Goal: Task Accomplishment & Management: Manage account settings

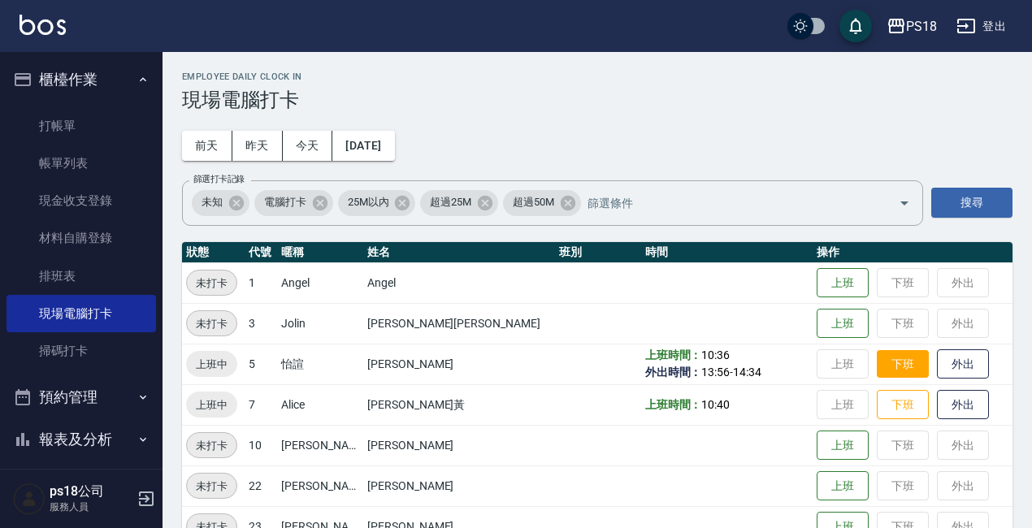
scroll to position [163, 0]
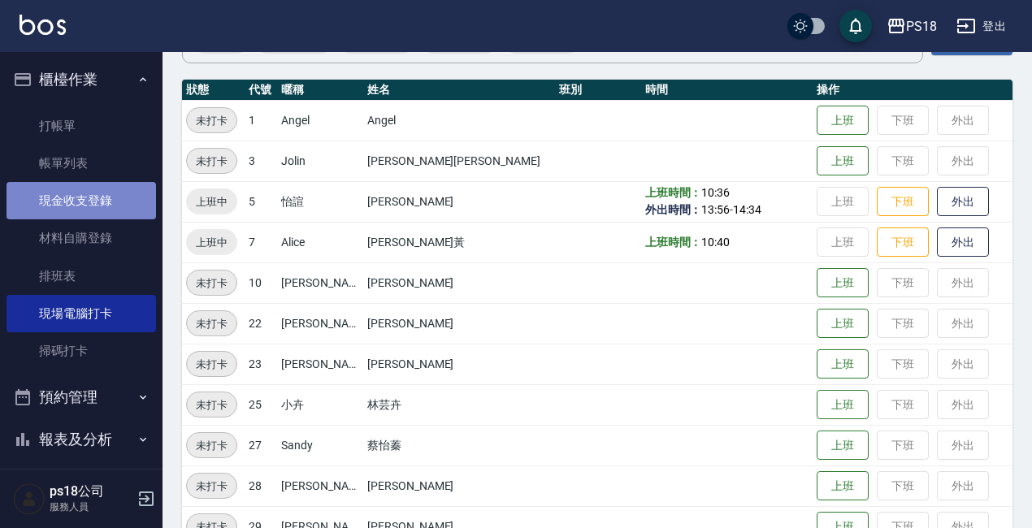
click at [83, 206] on link "現金收支登錄" at bounding box center [82, 200] width 150 height 37
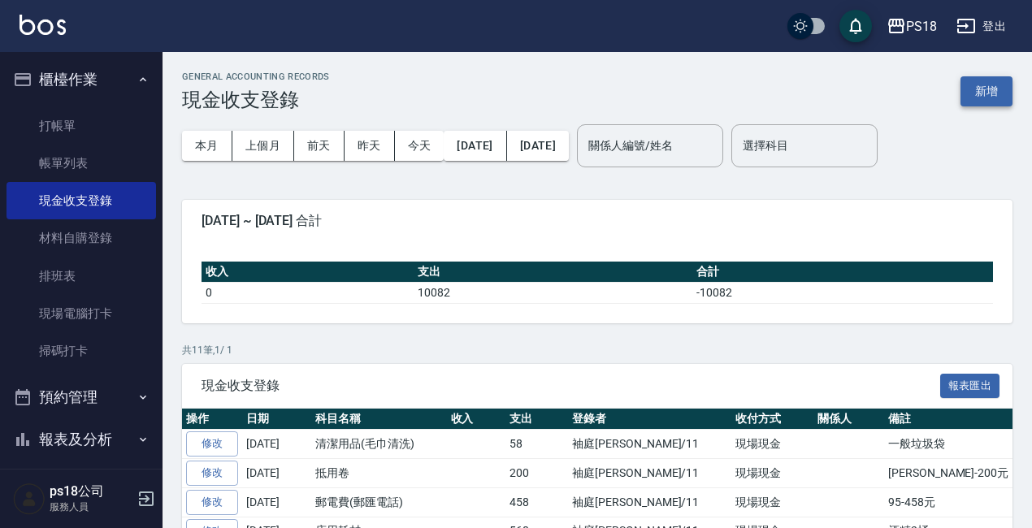
click at [993, 85] on button "新增" at bounding box center [986, 91] width 52 height 30
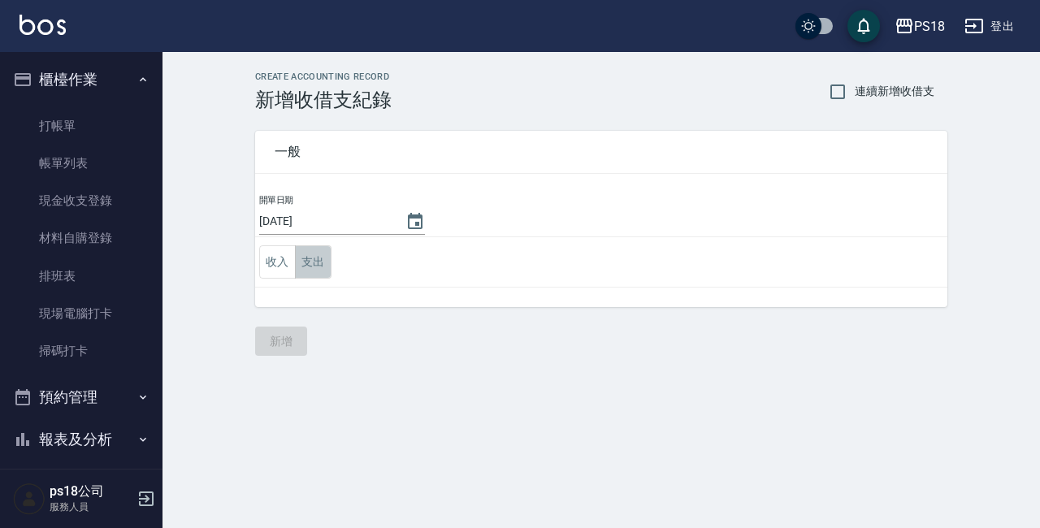
click at [323, 258] on button "支出" at bounding box center [313, 261] width 37 height 33
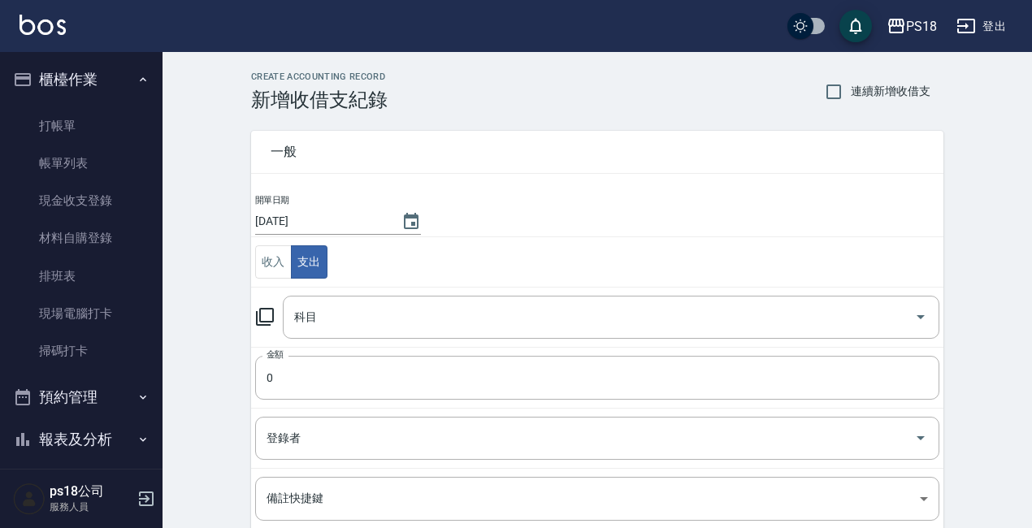
click at [270, 315] on icon at bounding box center [265, 317] width 20 height 20
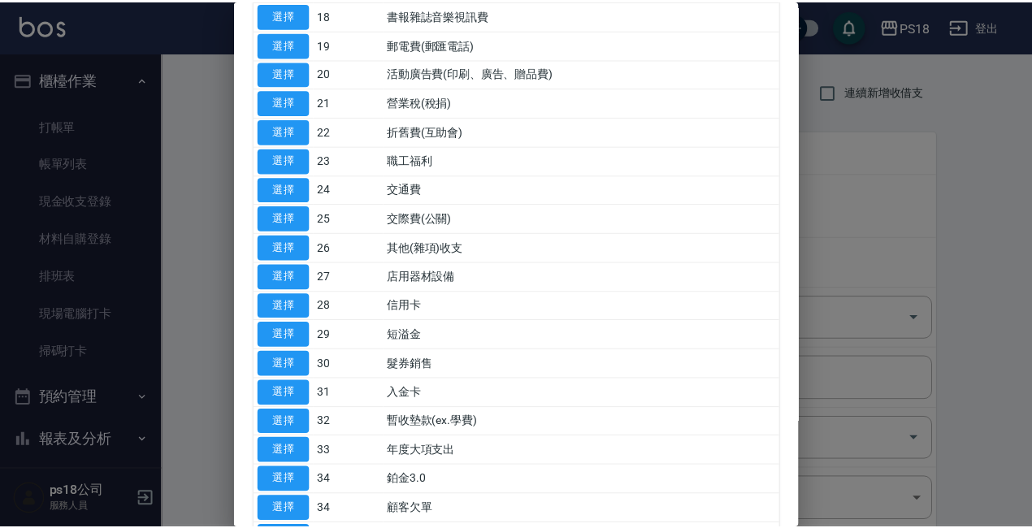
scroll to position [592, 0]
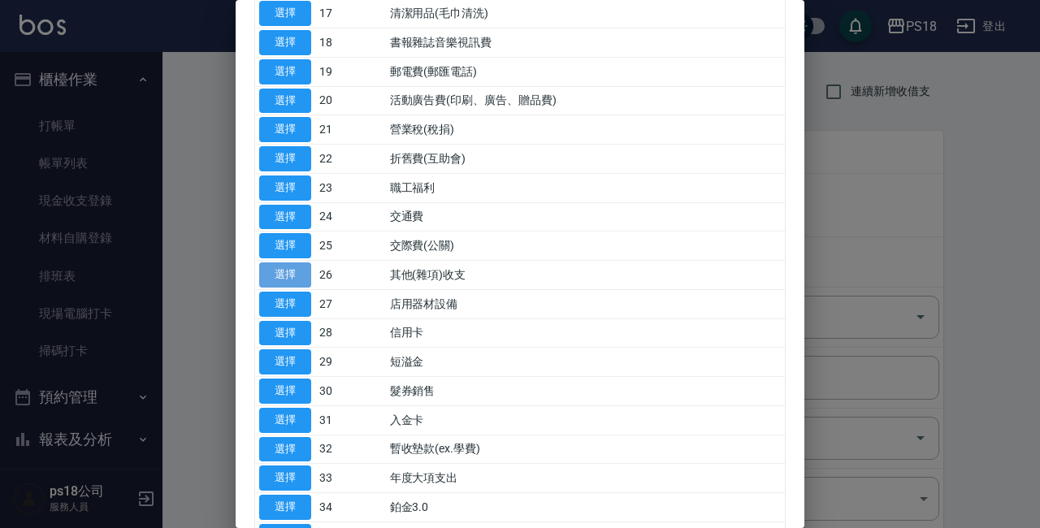
click at [299, 278] on button "選擇" at bounding box center [285, 274] width 52 height 25
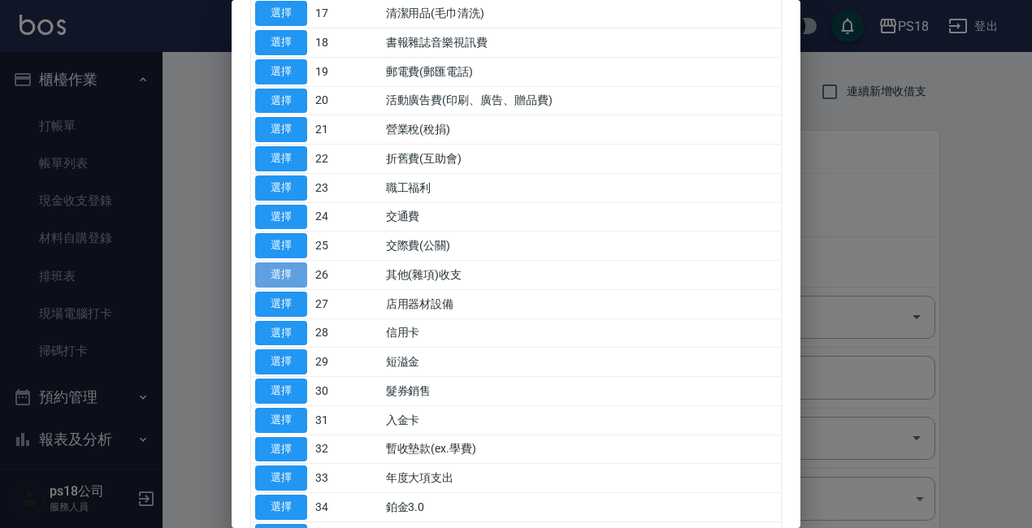
type input "26 其他(雜項)收支"
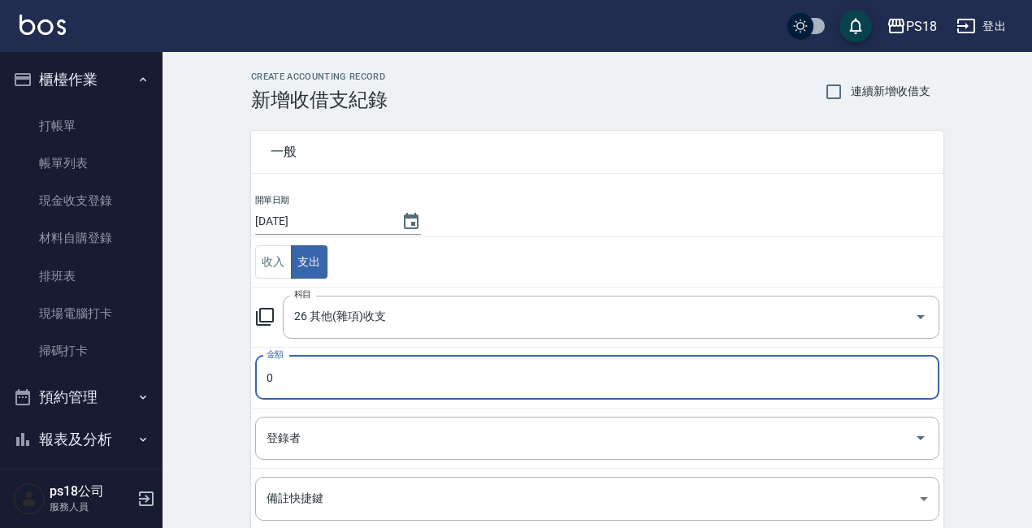
click at [288, 368] on input "0" at bounding box center [597, 378] width 684 height 44
type input "120"
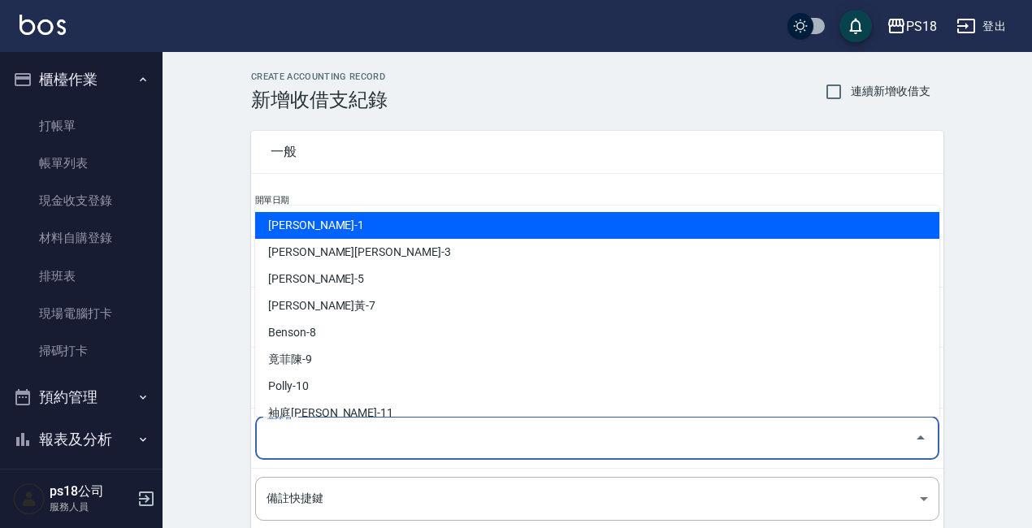
click at [323, 447] on input "登錄者" at bounding box center [584, 438] width 645 height 28
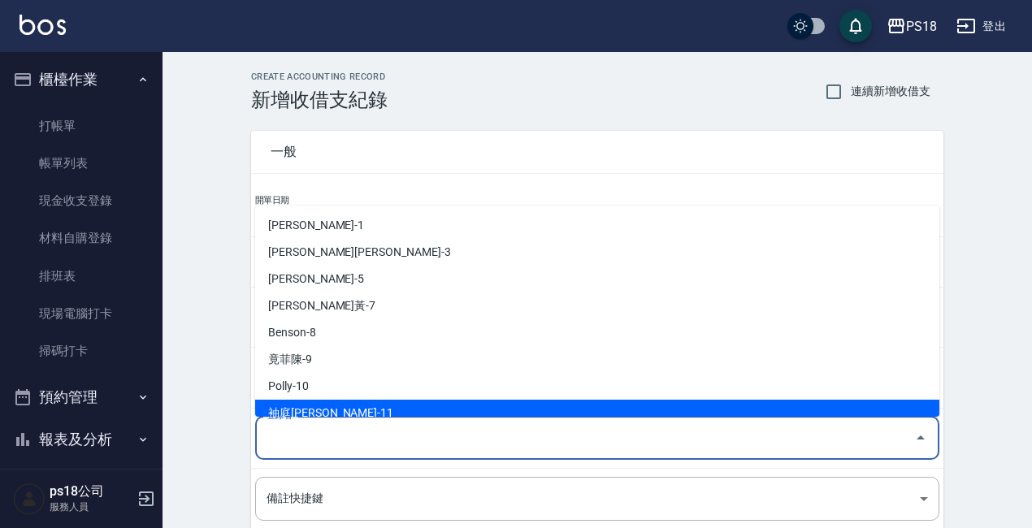
click at [298, 405] on li "袖庭[PERSON_NAME]-11" at bounding box center [597, 413] width 684 height 27
type input "袖庭[PERSON_NAME]-11"
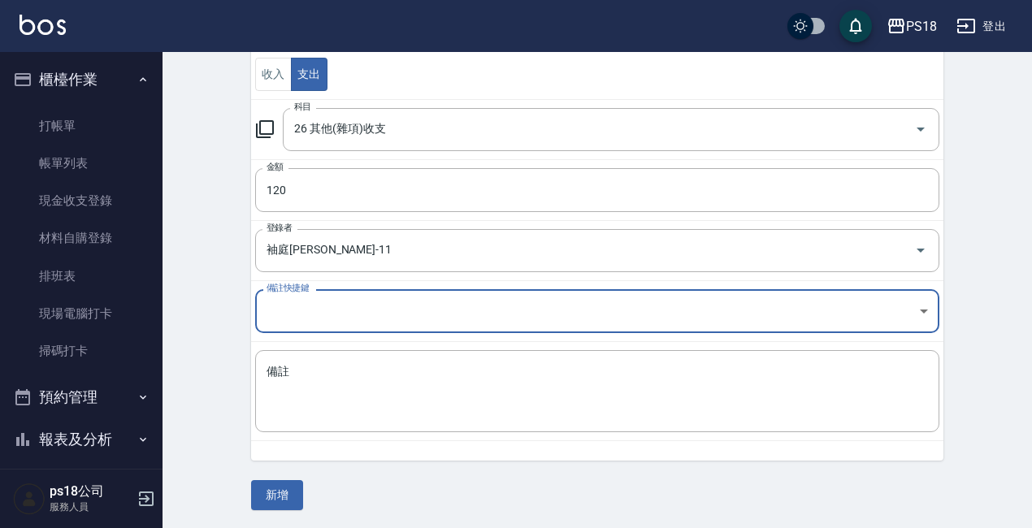
scroll to position [189, 0]
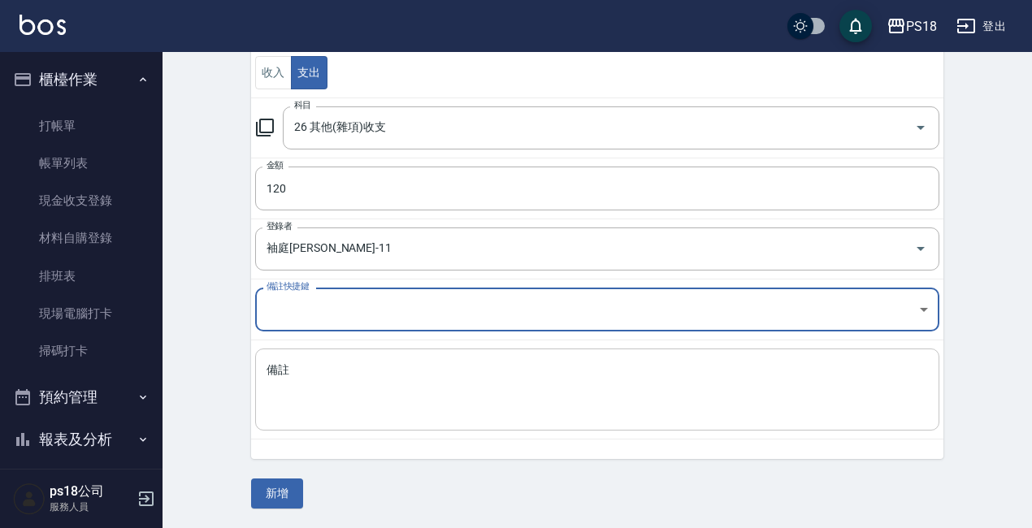
click at [295, 371] on textarea "備註" at bounding box center [597, 389] width 661 height 55
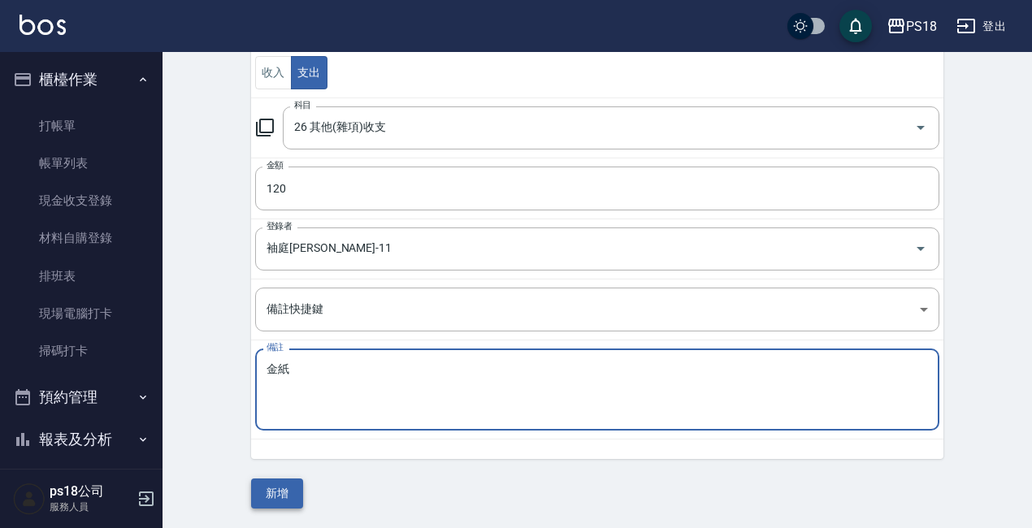
type textarea "金紙"
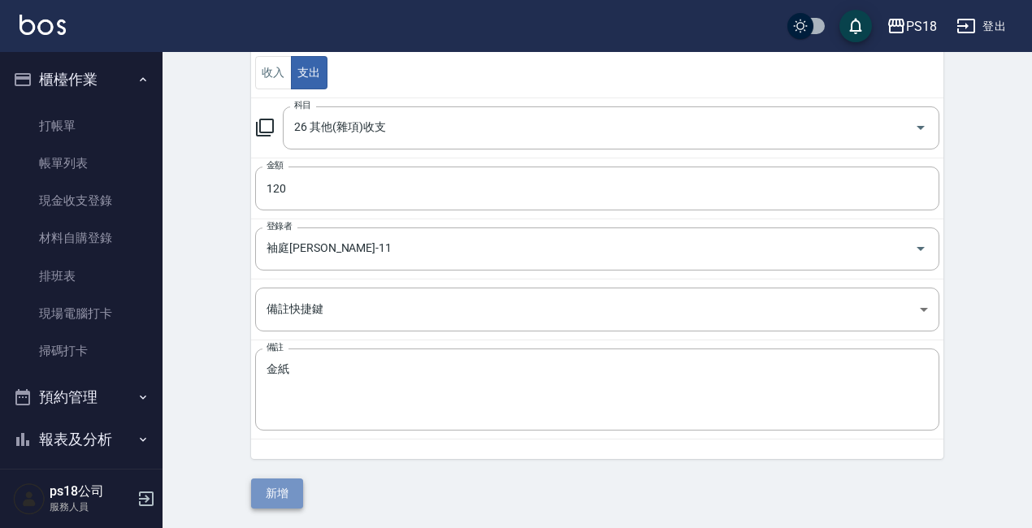
click at [288, 499] on button "新增" at bounding box center [277, 494] width 52 height 30
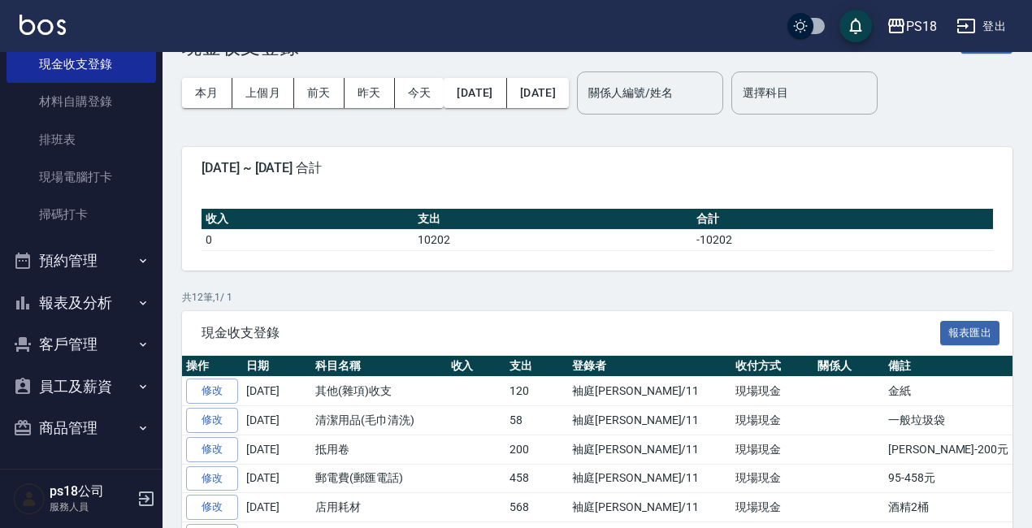
scroll to position [81, 0]
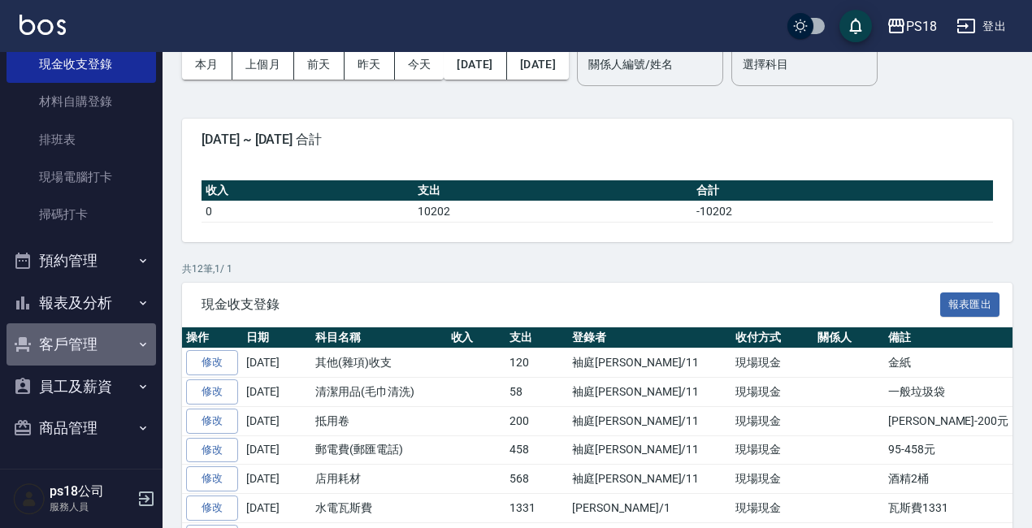
click at [89, 339] on button "客戶管理" at bounding box center [82, 344] width 150 height 42
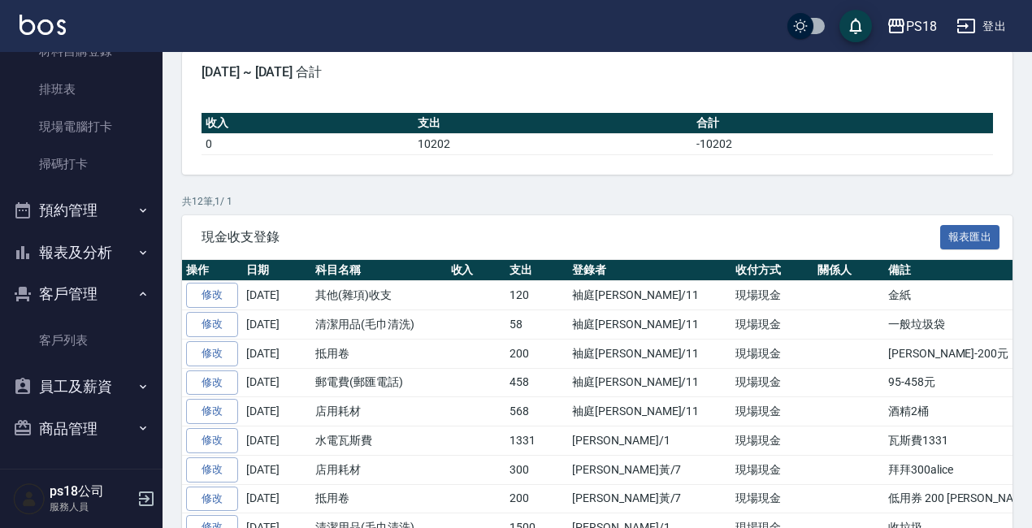
scroll to position [163, 0]
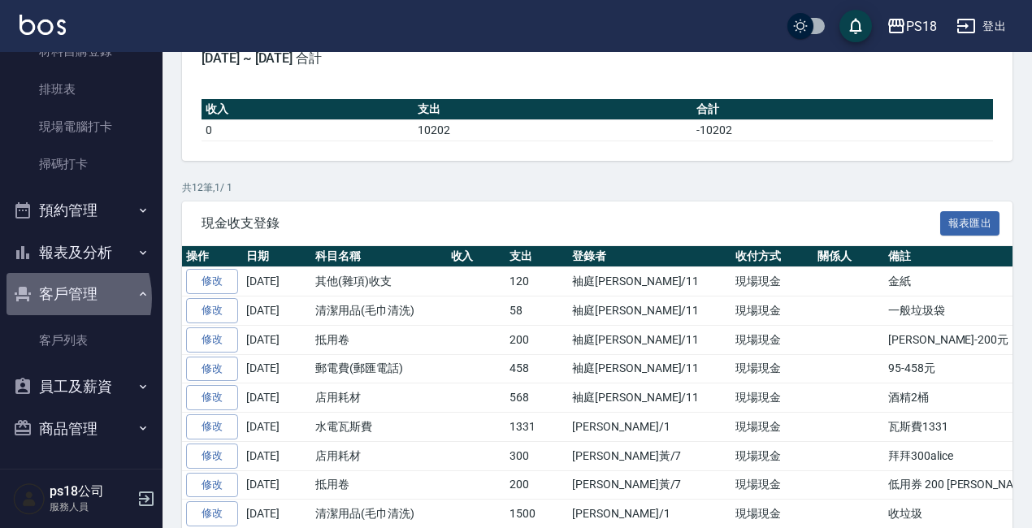
click at [52, 298] on button "客戶管理" at bounding box center [82, 294] width 150 height 42
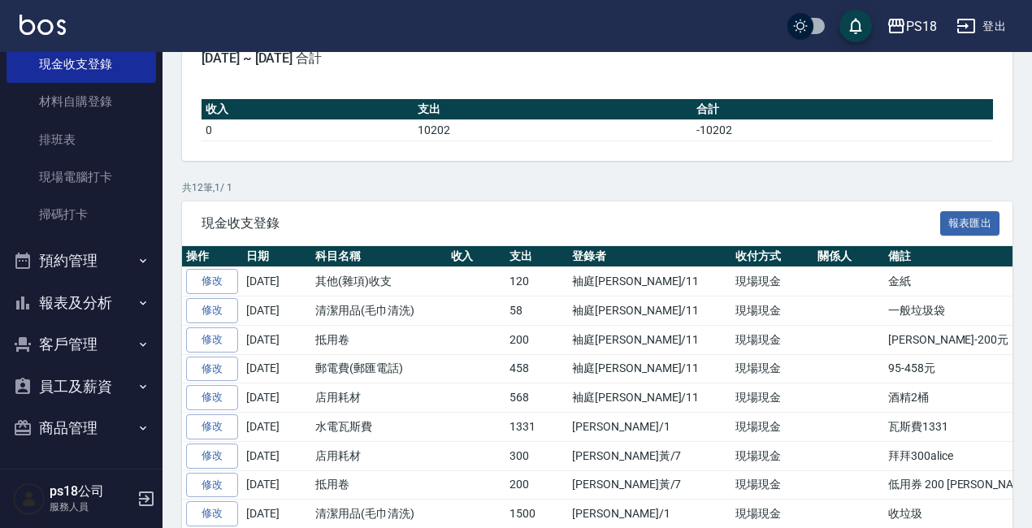
click at [105, 330] on button "客戶管理" at bounding box center [82, 344] width 150 height 42
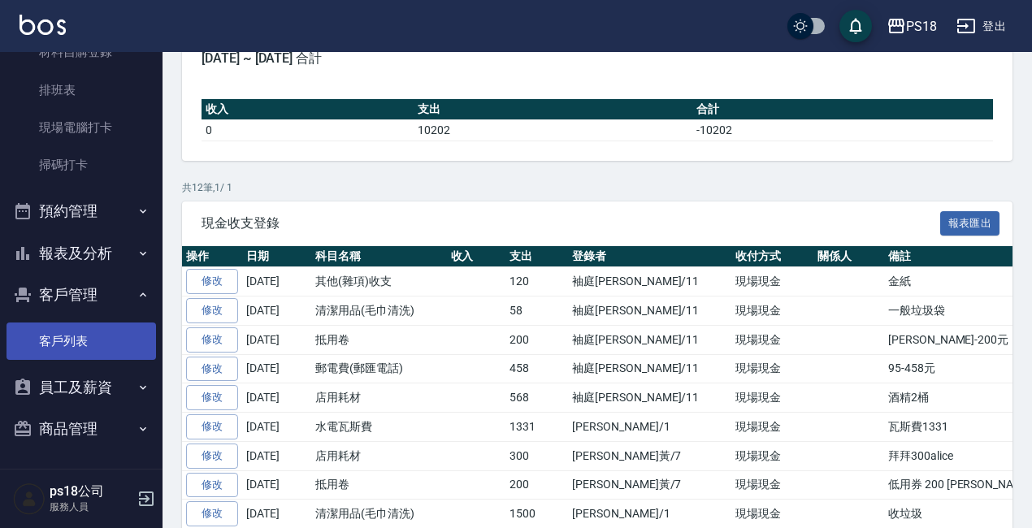
scroll to position [187, 0]
click at [99, 348] on link "客戶列表" at bounding box center [82, 340] width 150 height 37
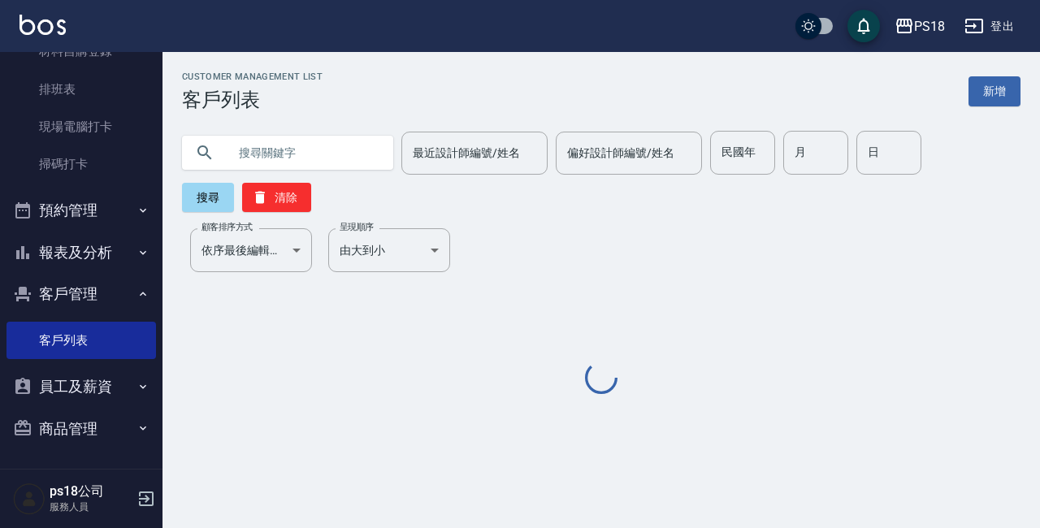
click at [328, 151] on input "text" at bounding box center [304, 153] width 153 height 44
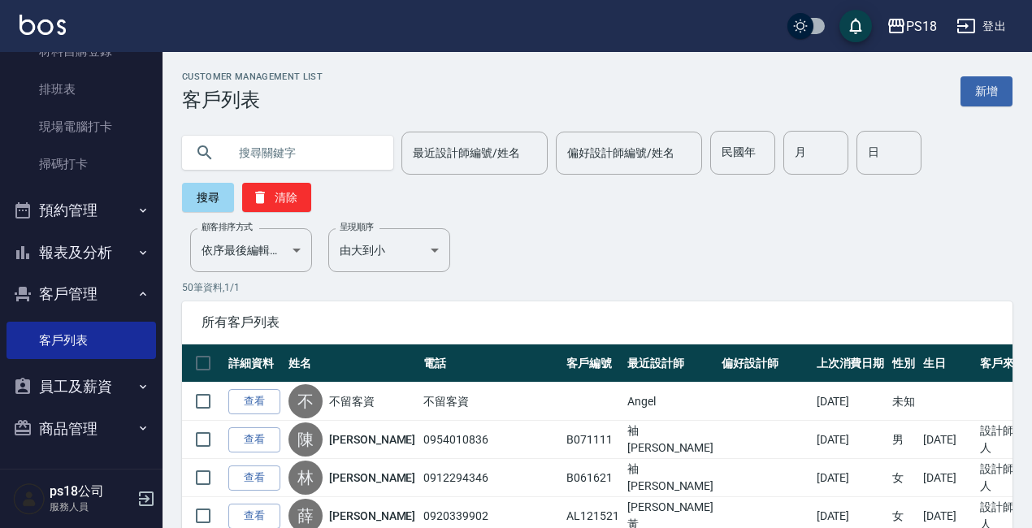
click at [287, 146] on input "text" at bounding box center [304, 153] width 153 height 44
type input "062221"
click at [203, 194] on button "搜尋" at bounding box center [208, 197] width 52 height 29
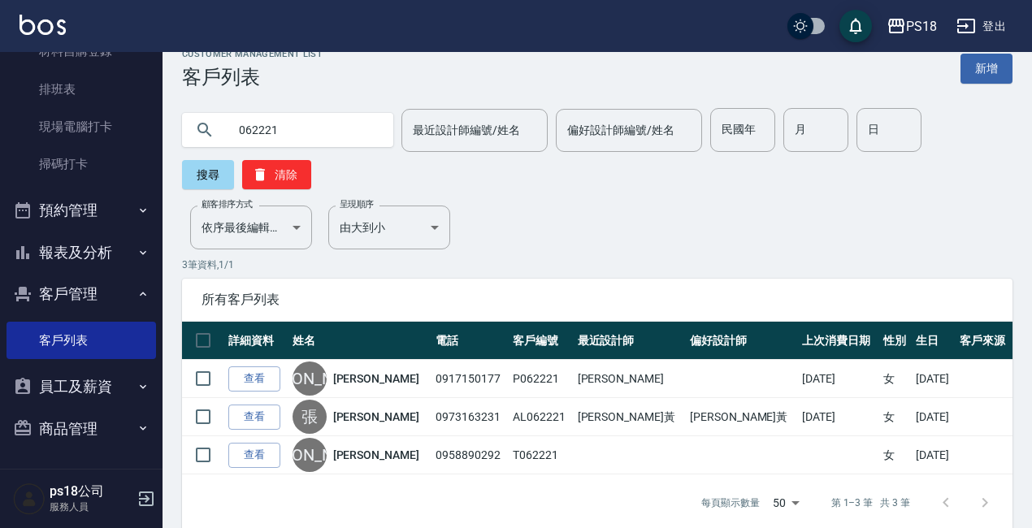
scroll to position [46, 0]
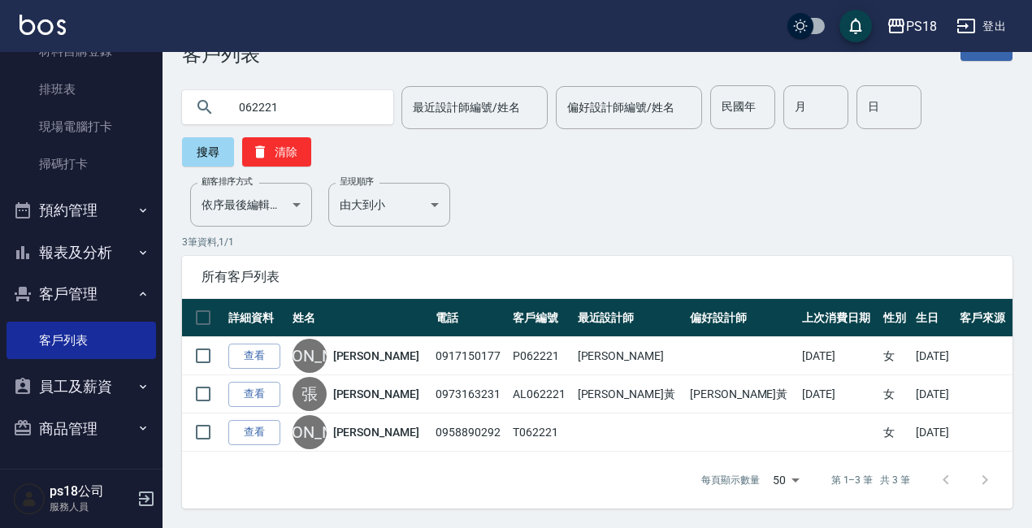
click at [259, 362] on link "查看" at bounding box center [254, 356] width 52 height 25
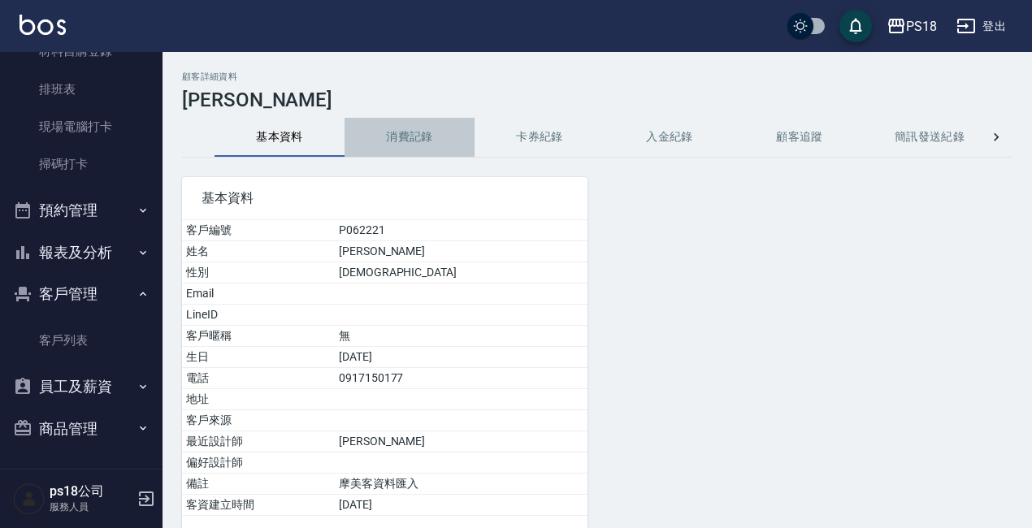
click at [407, 129] on button "消費記錄" at bounding box center [410, 137] width 130 height 39
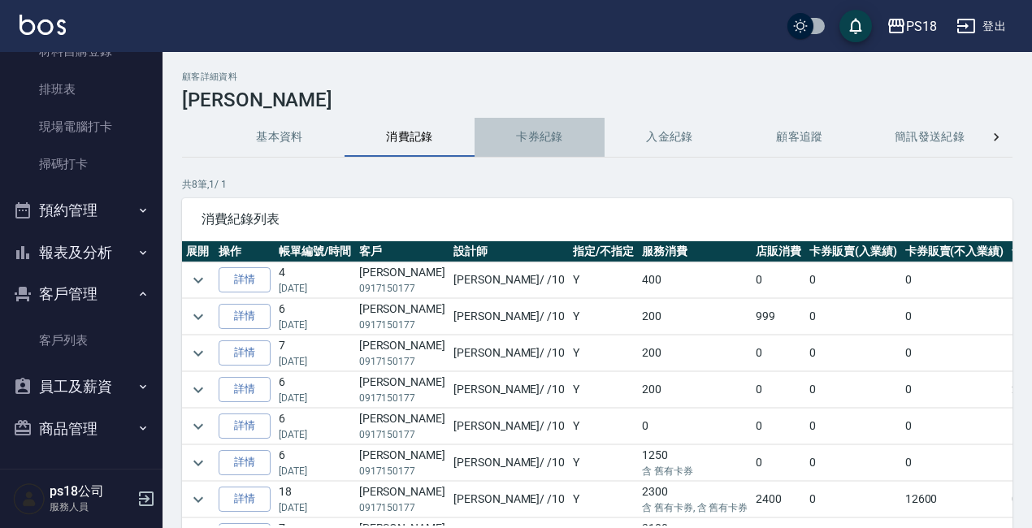
click at [557, 139] on button "卡券紀錄" at bounding box center [540, 137] width 130 height 39
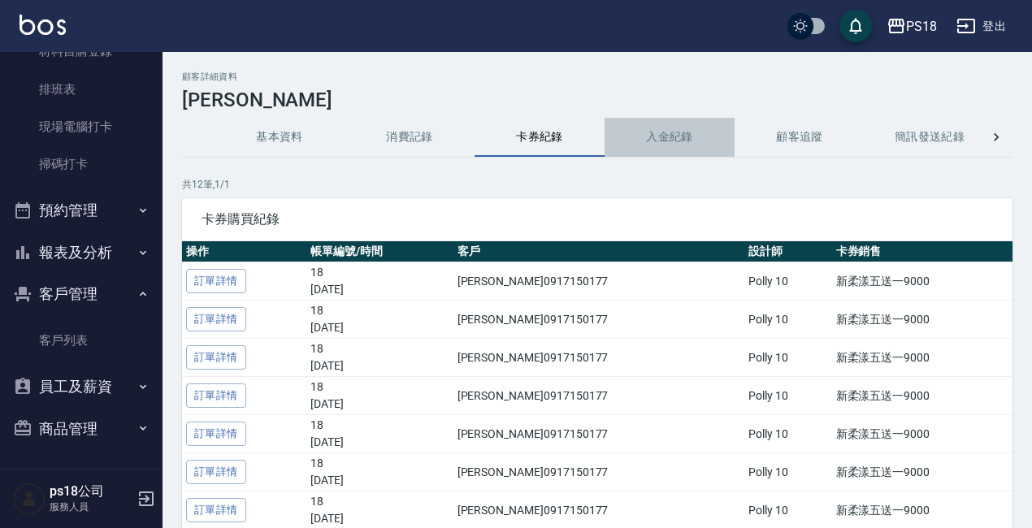
click at [645, 133] on button "入金紀錄" at bounding box center [670, 137] width 130 height 39
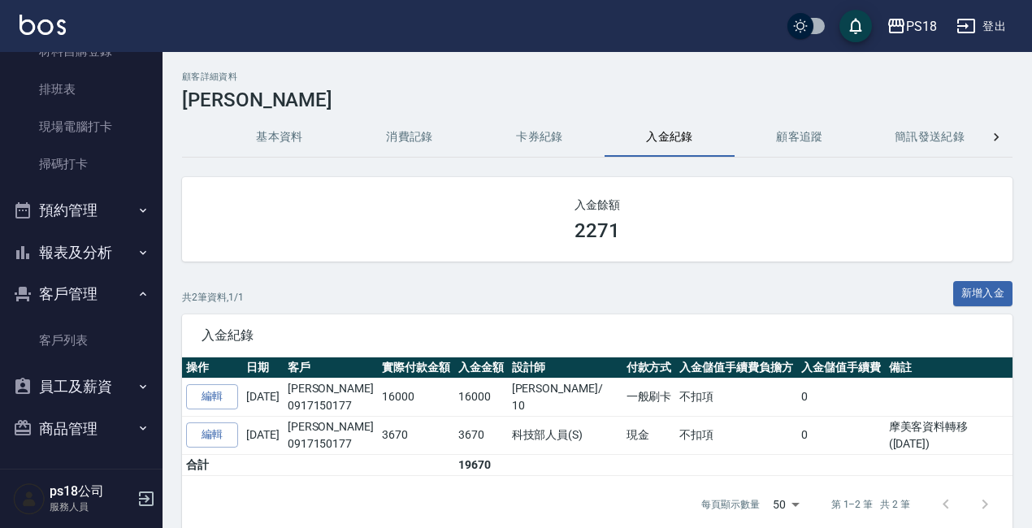
scroll to position [81, 0]
